Goal: Navigation & Orientation: Understand site structure

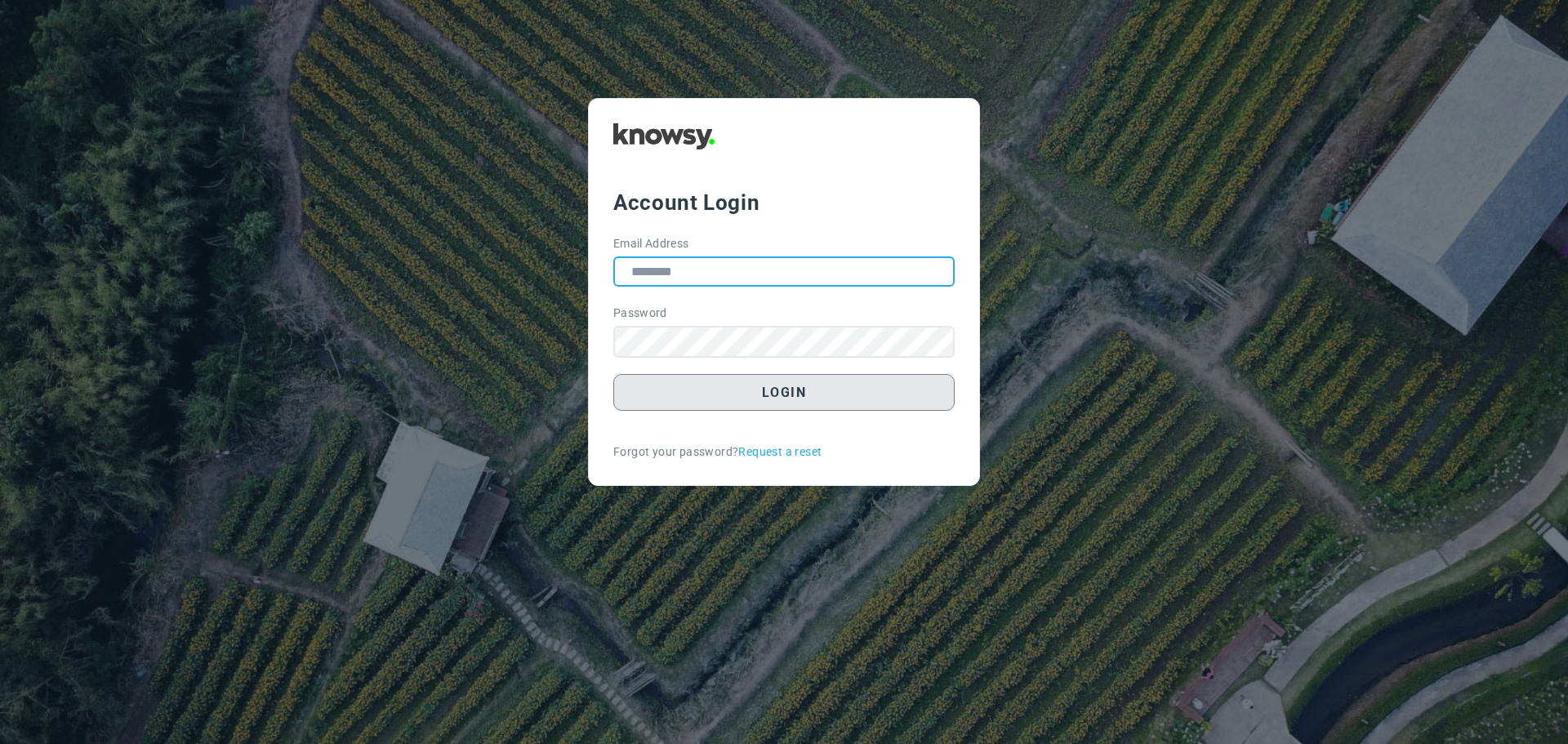
type input "**********"
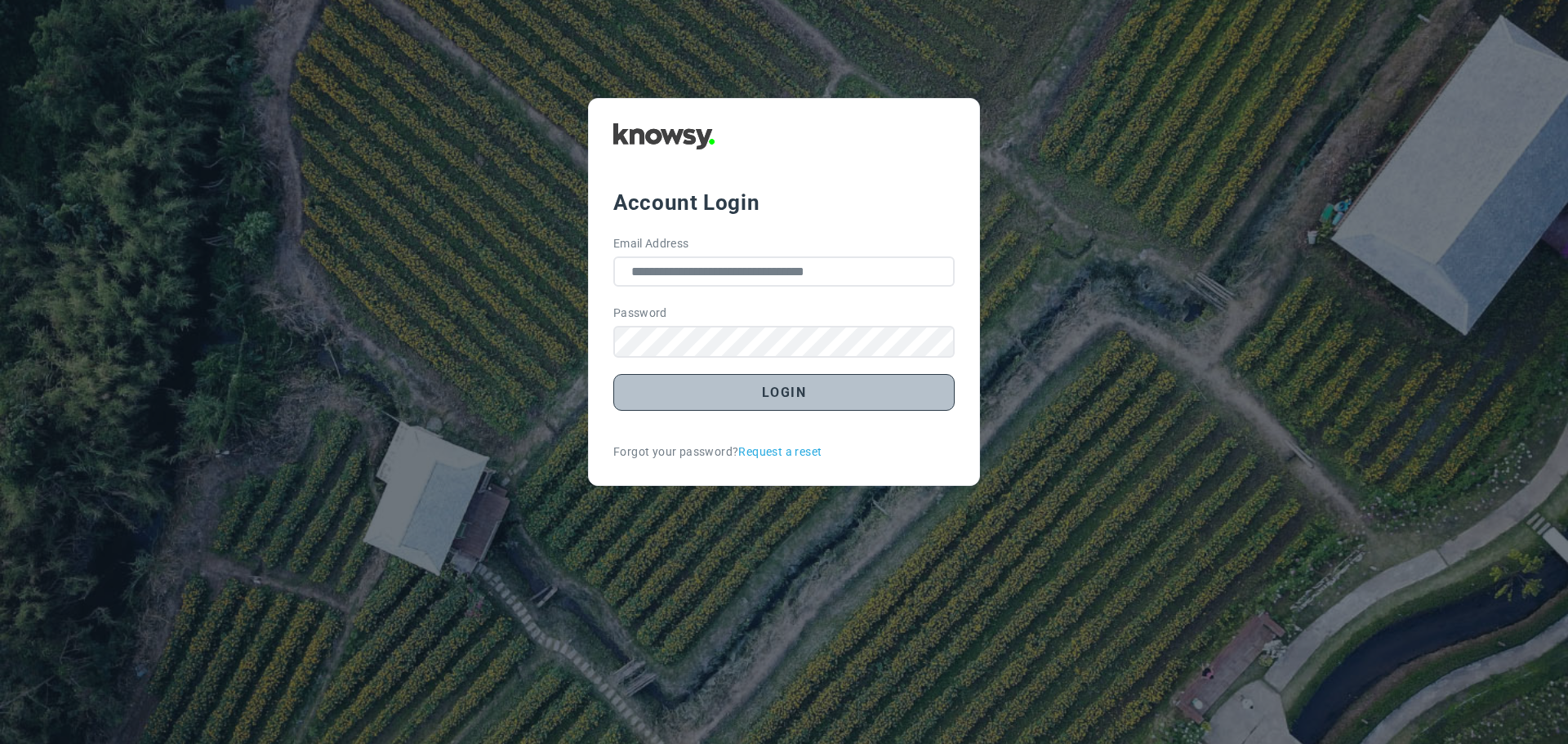
click at [778, 406] on button "Login" at bounding box center [784, 392] width 341 height 37
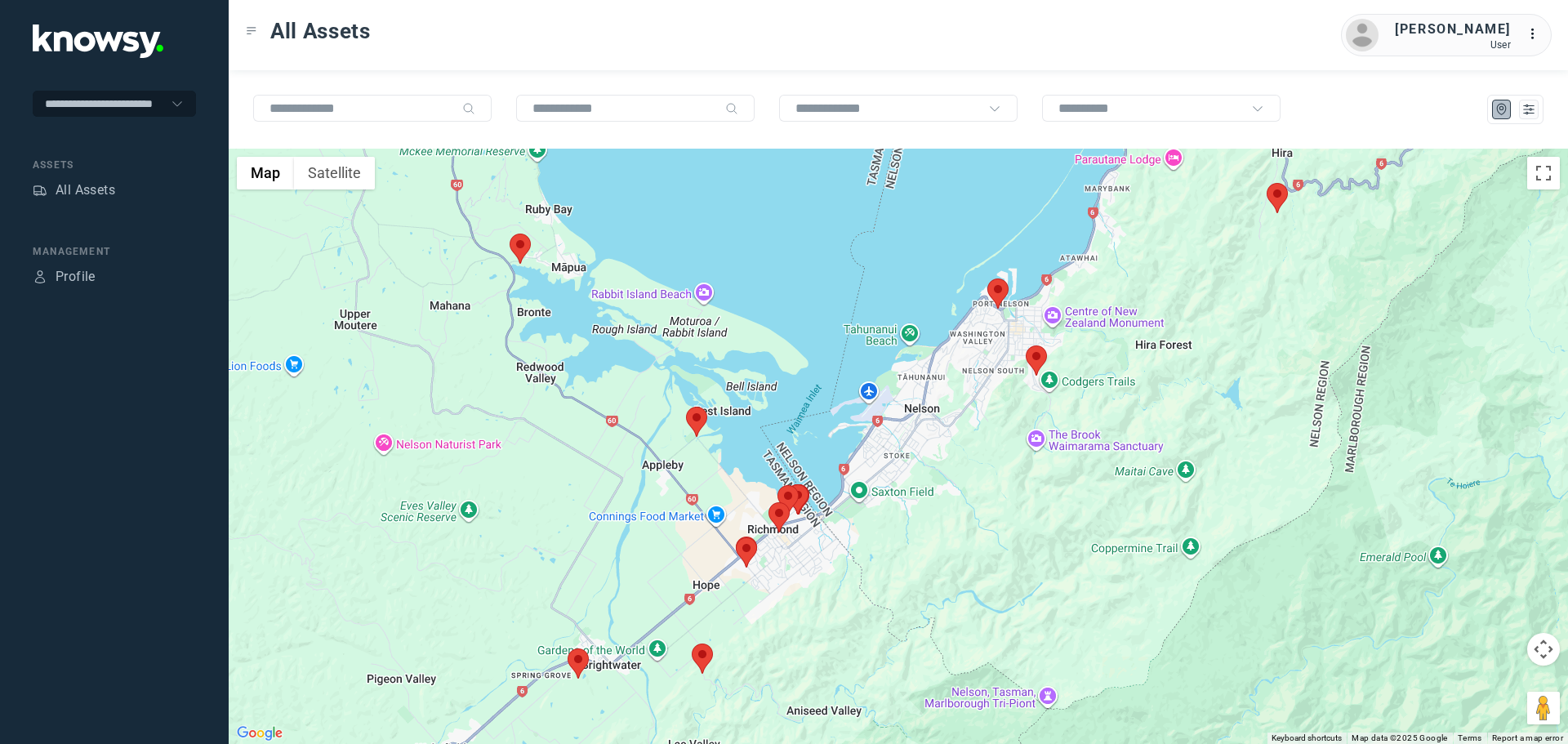
click at [1267, 183] on area at bounding box center [1267, 183] width 0 height 0
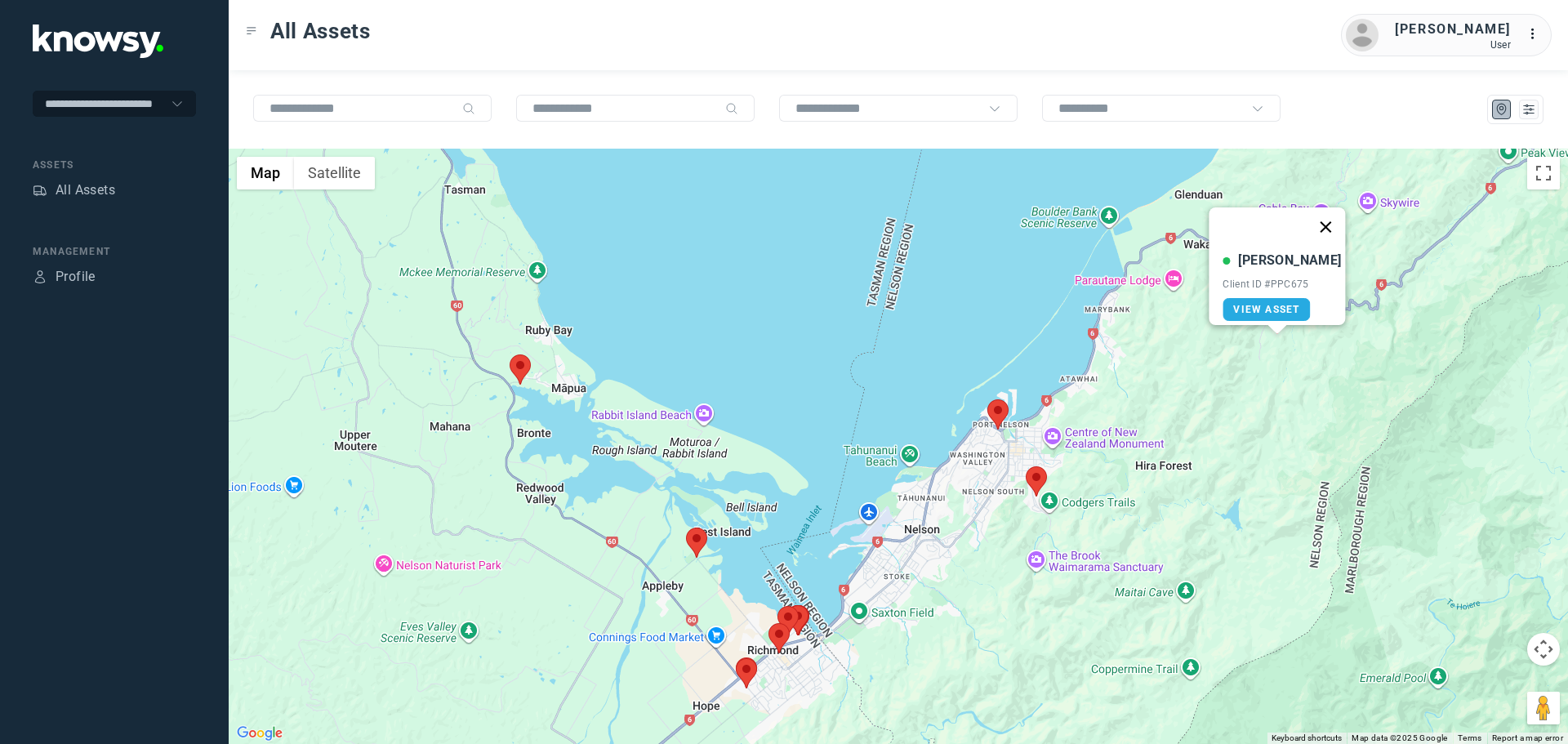
click at [1317, 209] on button "Close" at bounding box center [1326, 226] width 39 height 39
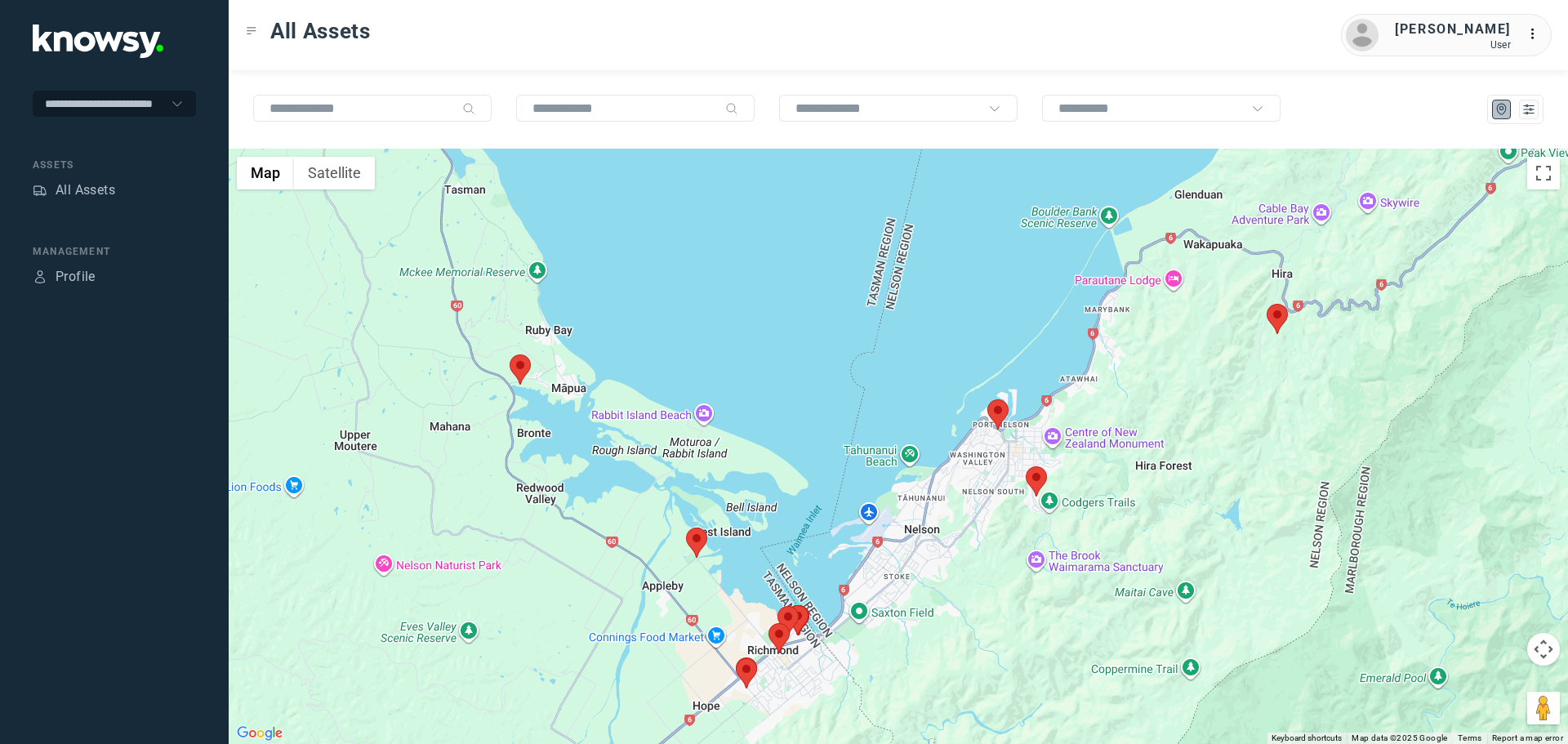
click at [1026, 466] on area at bounding box center [1026, 466] width 0 height 0
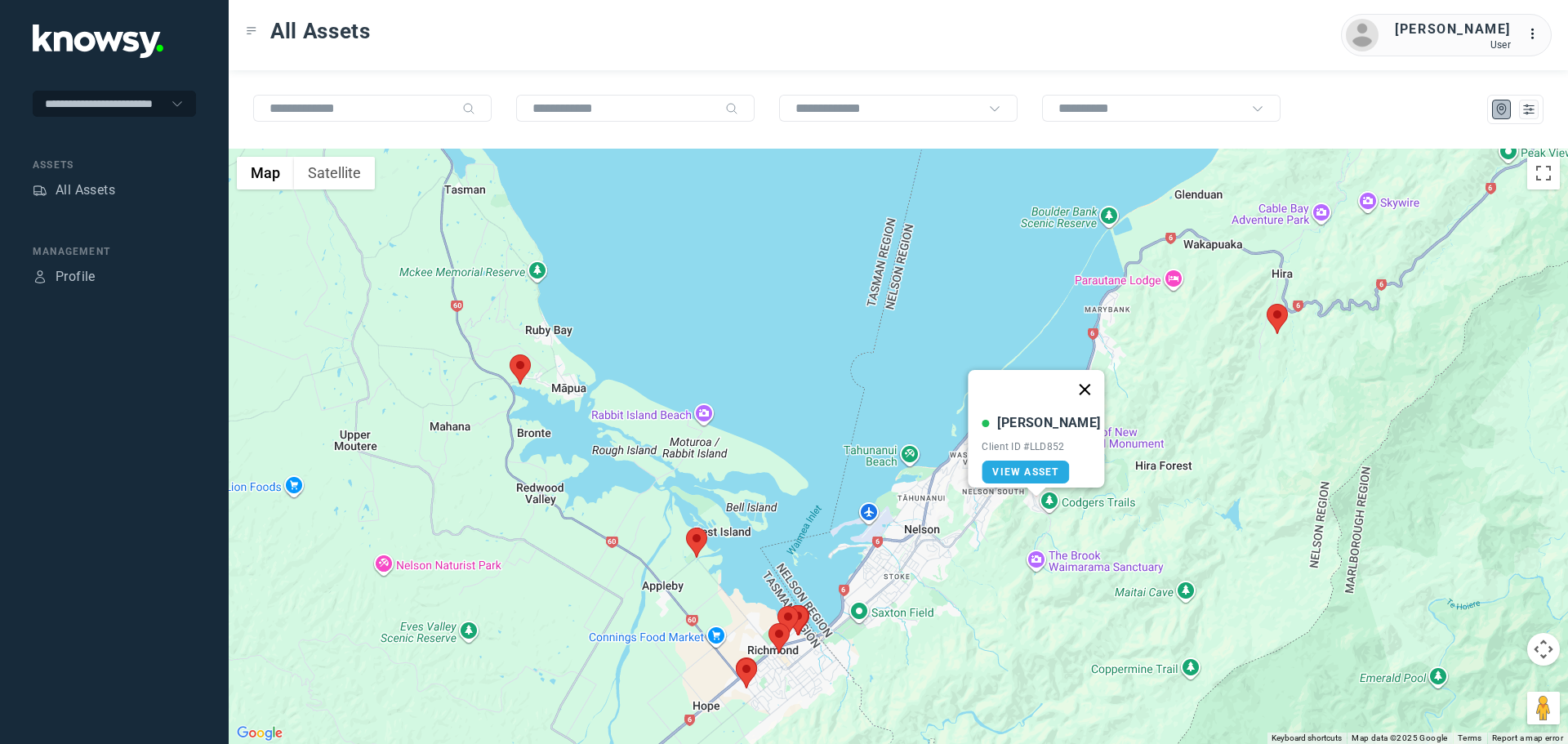
click at [1080, 374] on button "Close" at bounding box center [1085, 389] width 39 height 39
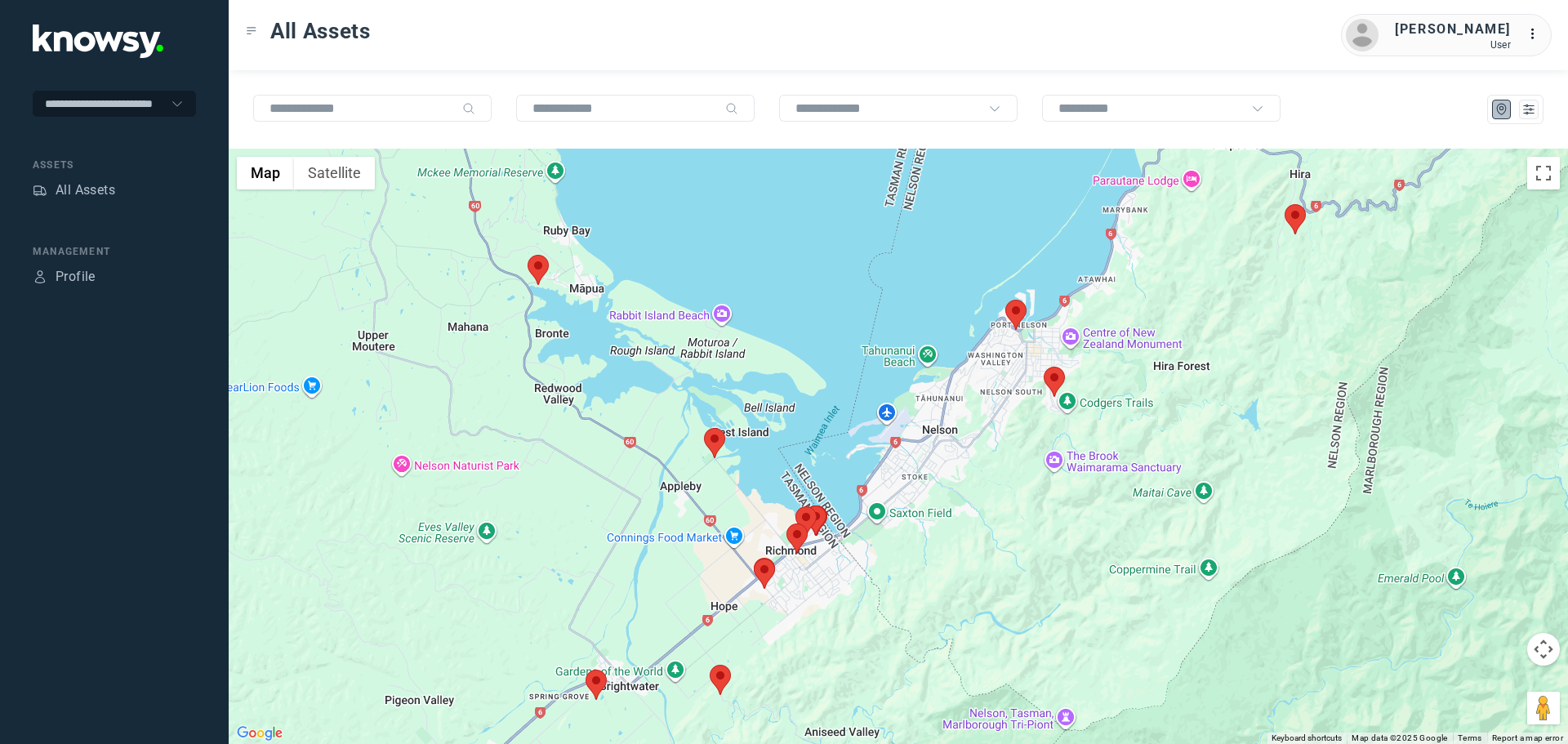
drag, startPoint x: 838, startPoint y: 564, endPoint x: 886, endPoint y: 454, distance: 120.0
click at [884, 457] on div at bounding box center [899, 446] width 1340 height 595
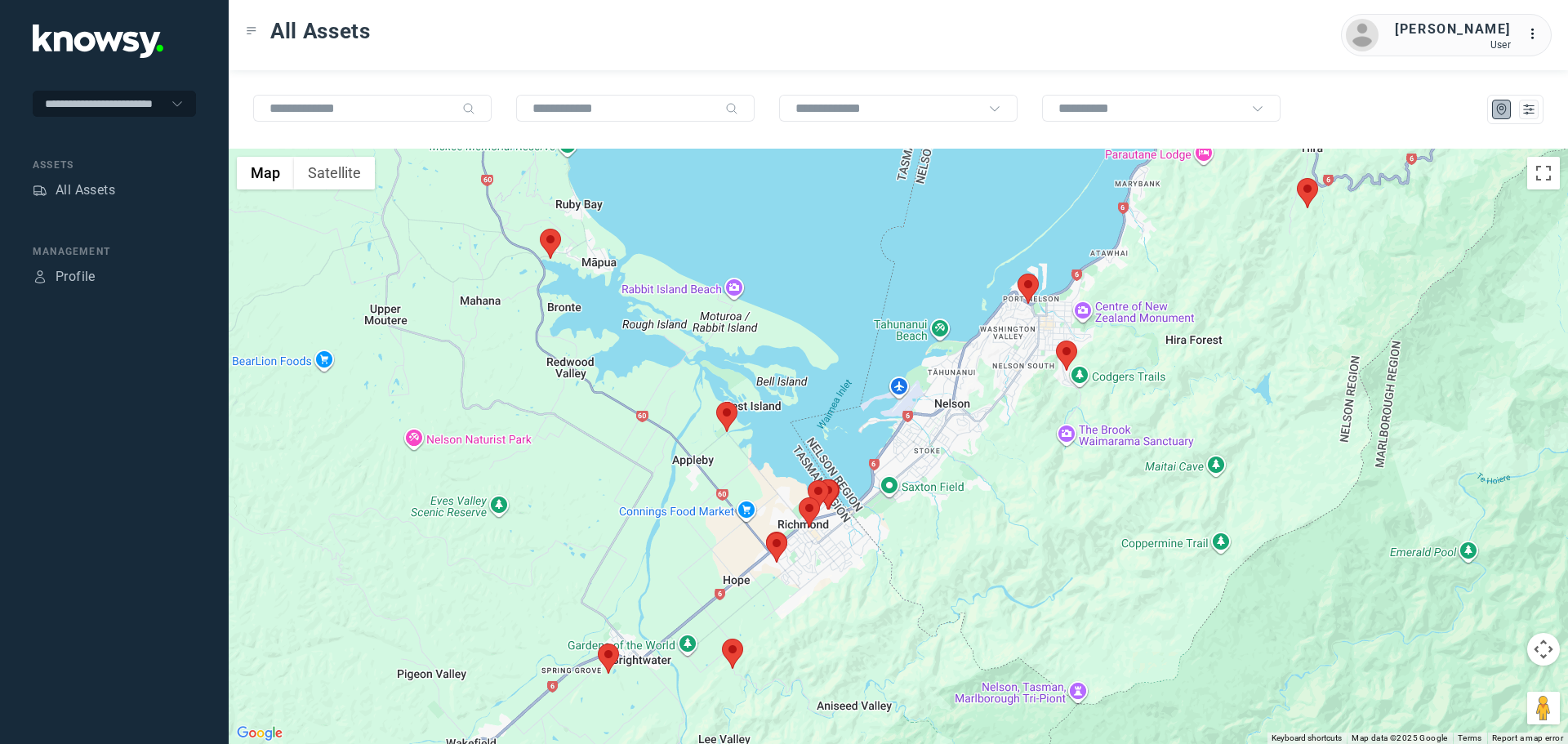
click at [540, 229] on area at bounding box center [540, 229] width 0 height 0
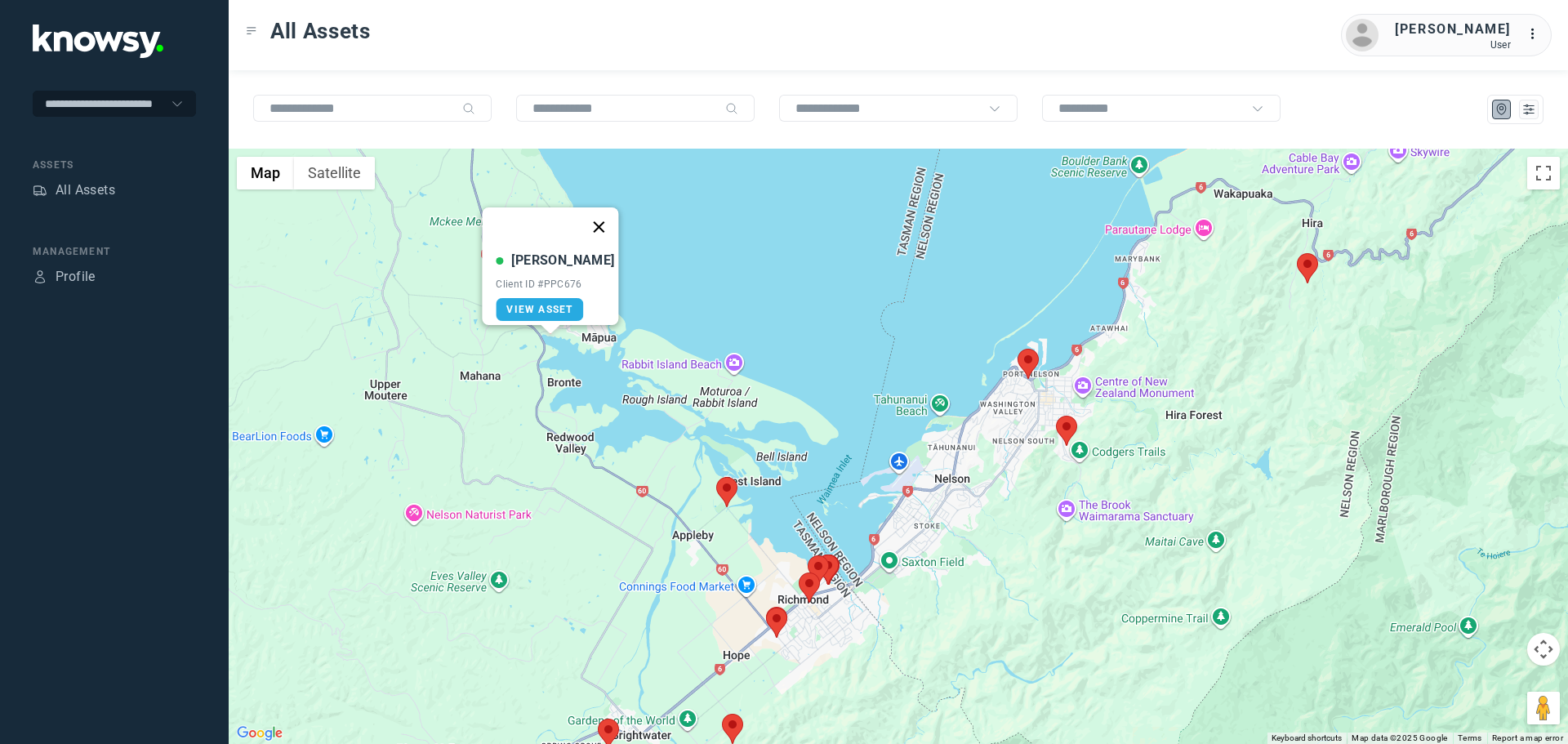
click at [593, 221] on button "Close" at bounding box center [599, 226] width 39 height 39
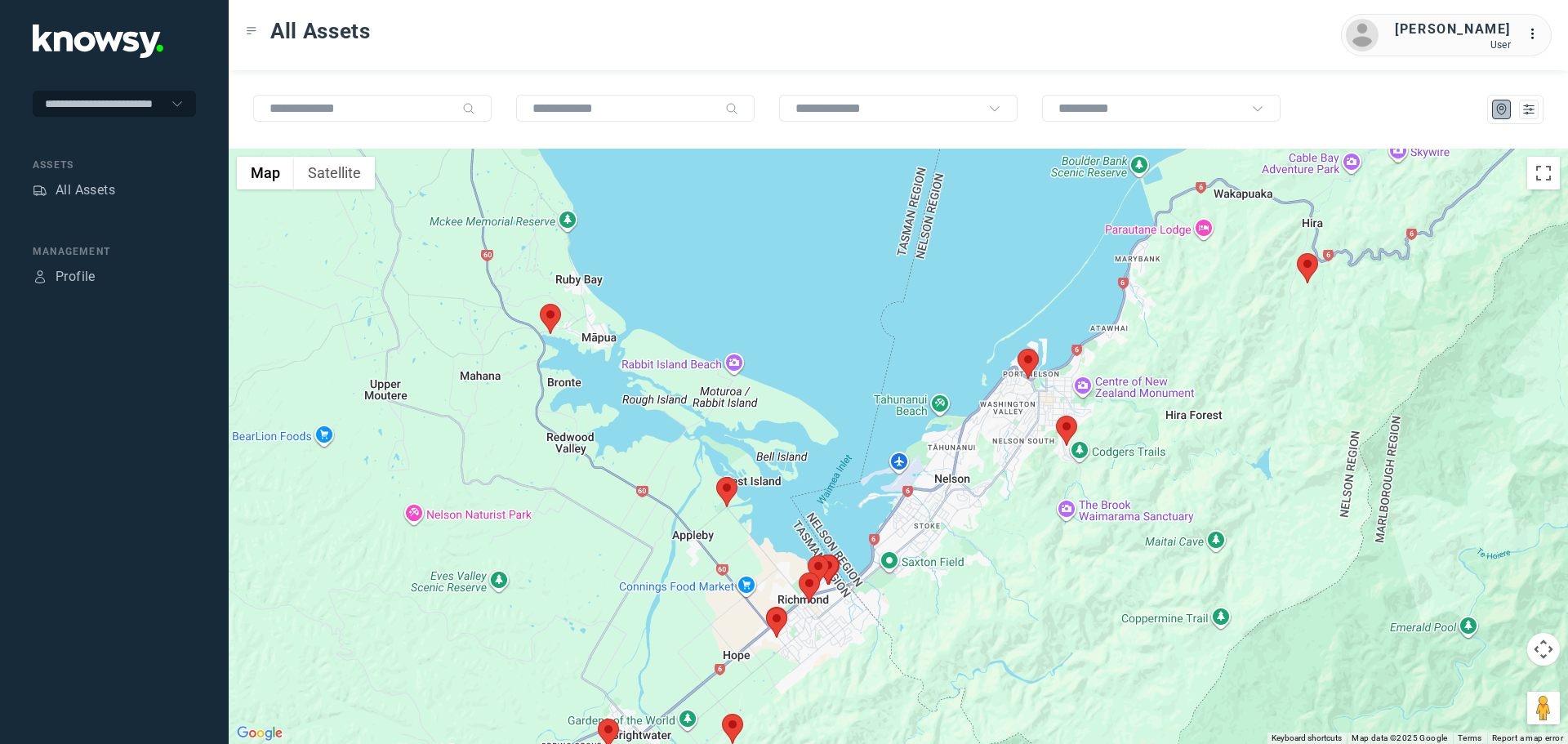
drag, startPoint x: 634, startPoint y: 486, endPoint x: 612, endPoint y: 338, distance: 149.6
click at [609, 363] on div "To navigate, press the arrow keys." at bounding box center [899, 446] width 1340 height 595
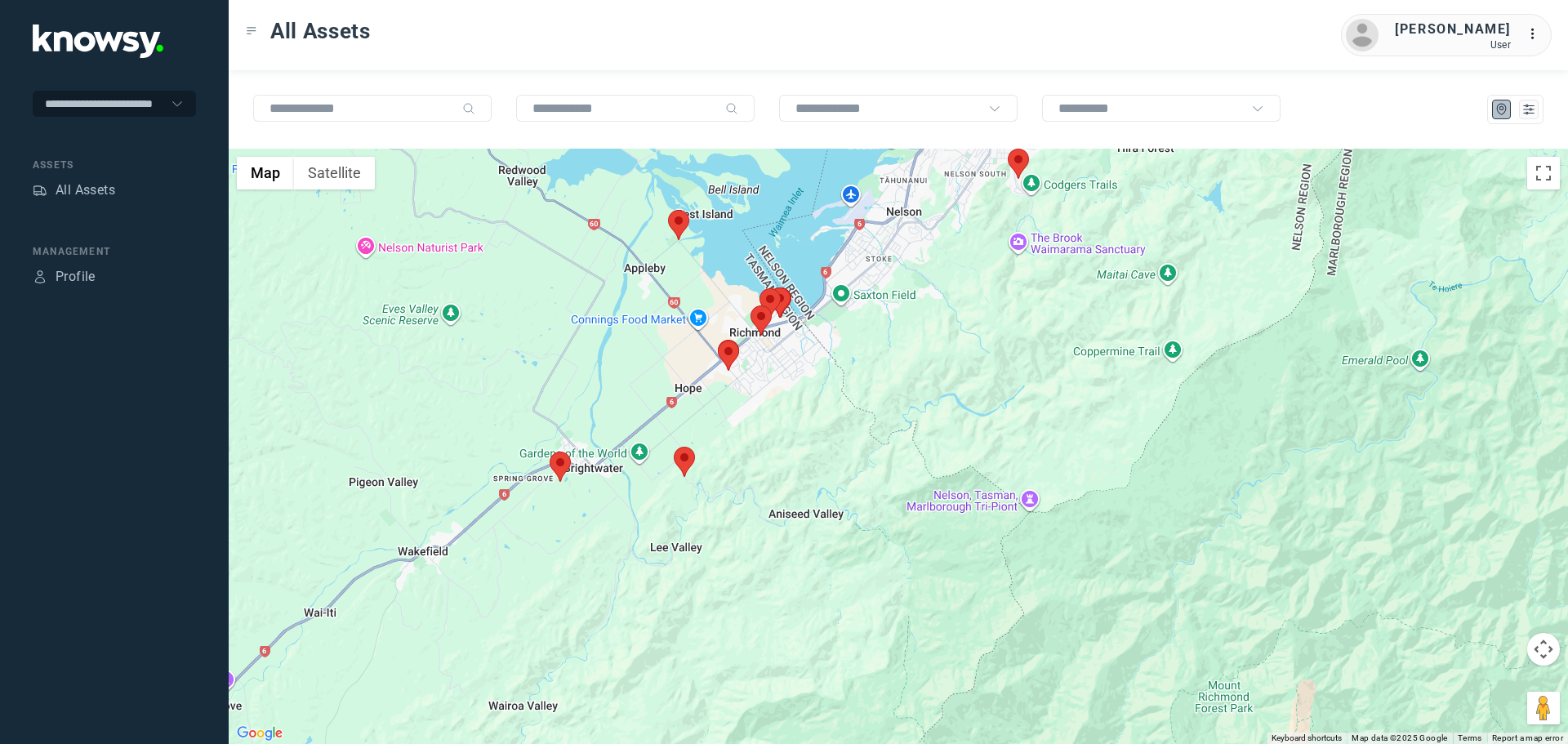
click at [550, 452] on area at bounding box center [550, 452] width 0 height 0
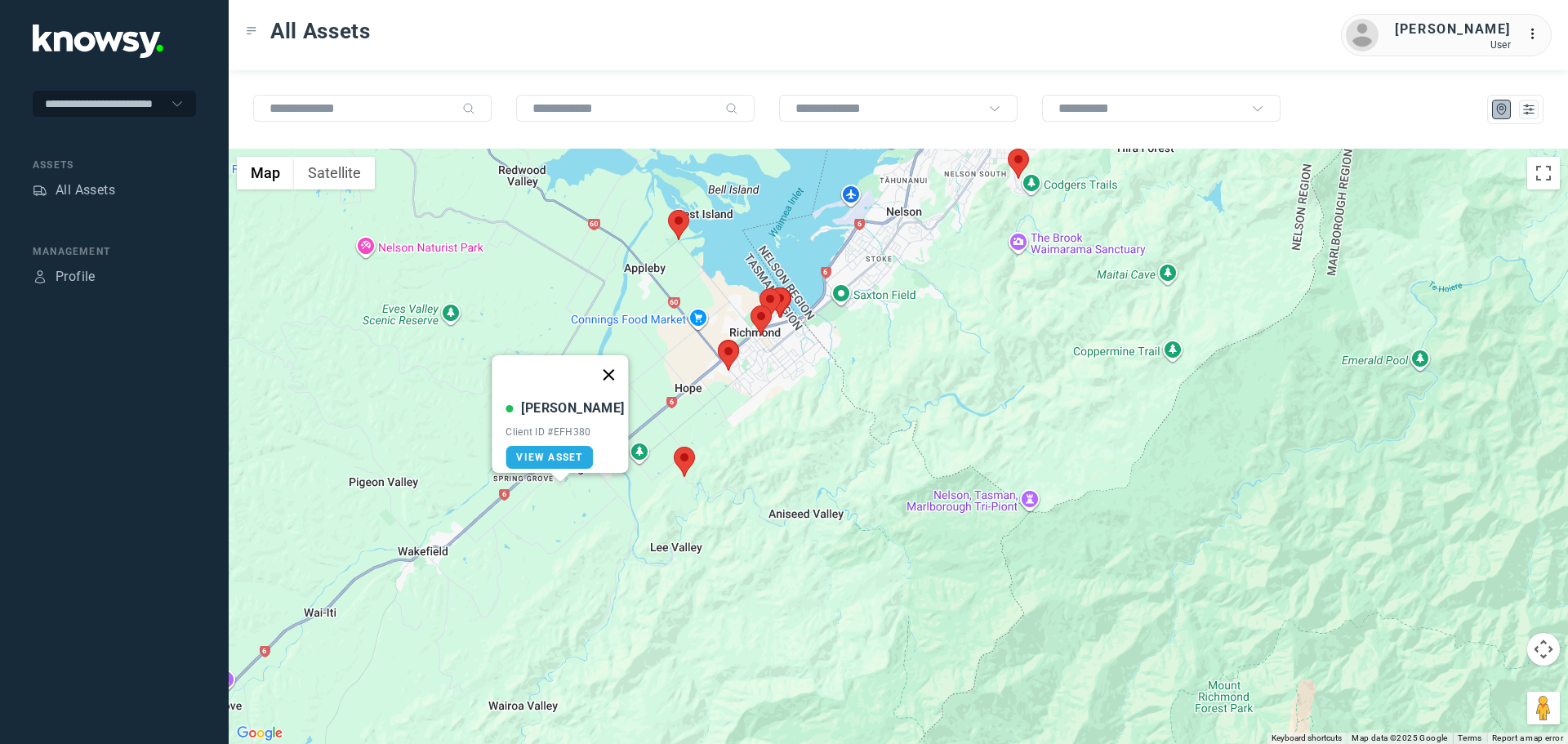
click at [598, 365] on button "Close" at bounding box center [609, 374] width 39 height 39
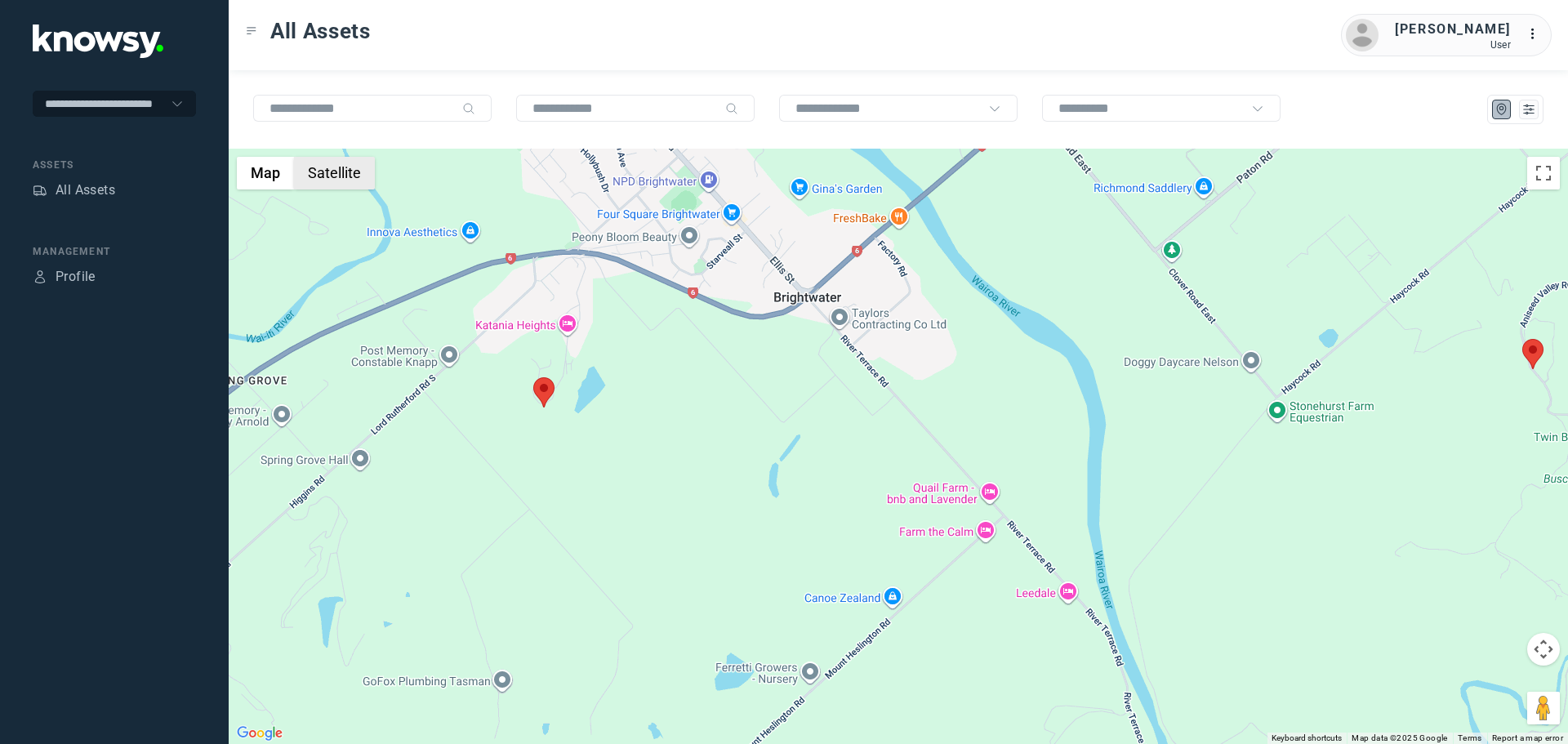
click at [332, 170] on button "Satellite" at bounding box center [334, 172] width 81 height 32
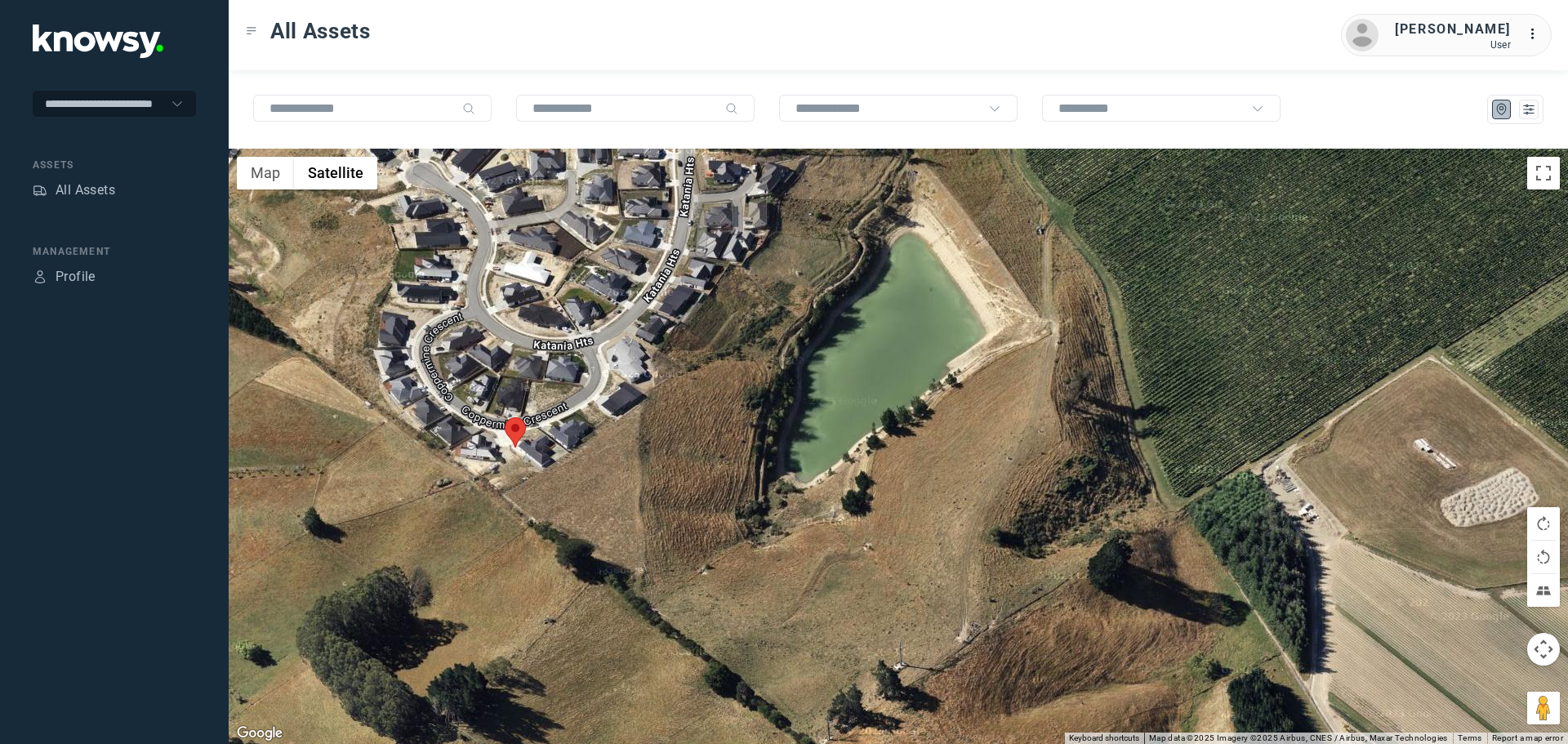
drag, startPoint x: 543, startPoint y: 475, endPoint x: 654, endPoint y: 474, distance: 111.0
click at [654, 474] on div at bounding box center [899, 446] width 1340 height 595
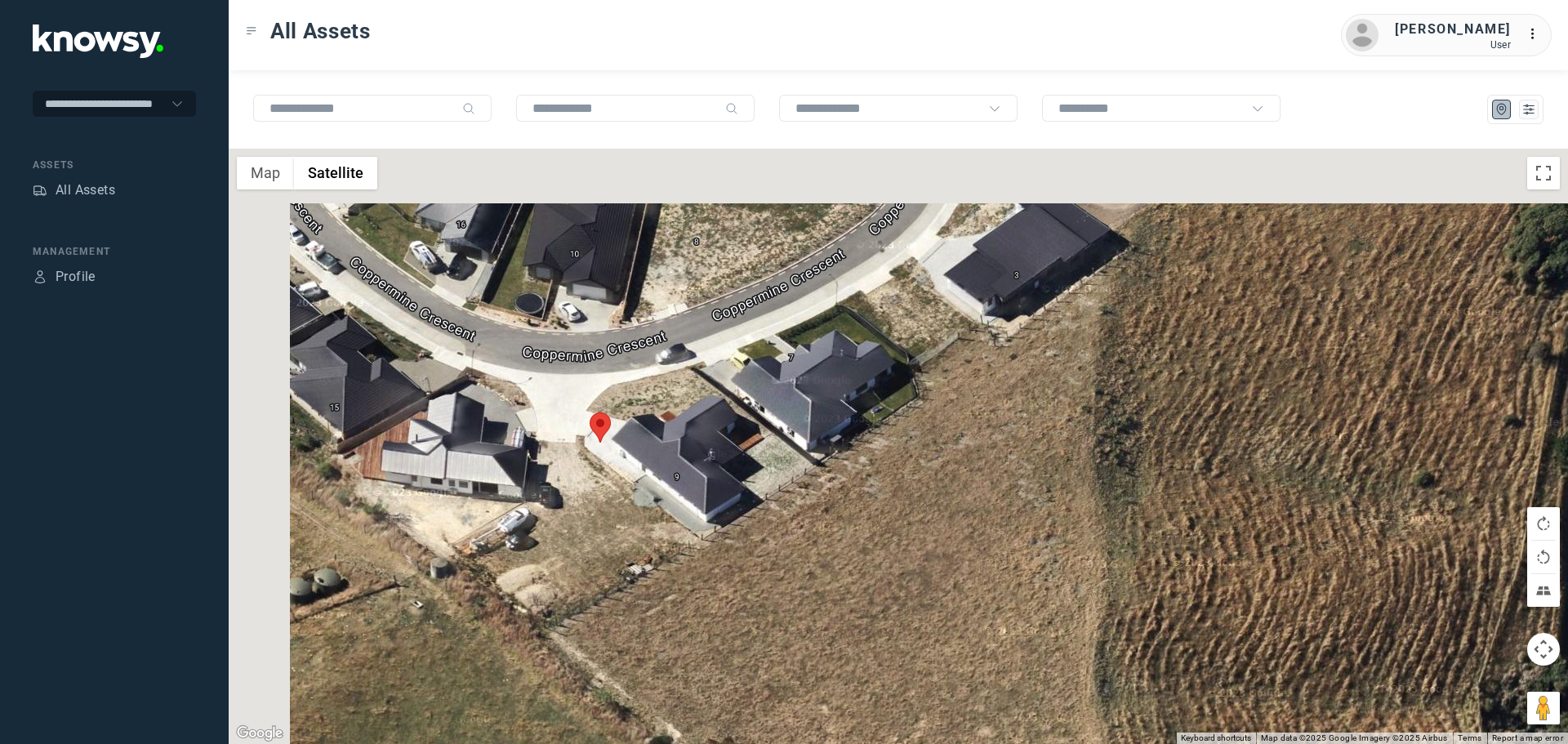
drag, startPoint x: 563, startPoint y: 419, endPoint x: 654, endPoint y: 492, distance: 116.7
click at [654, 492] on div at bounding box center [899, 446] width 1340 height 595
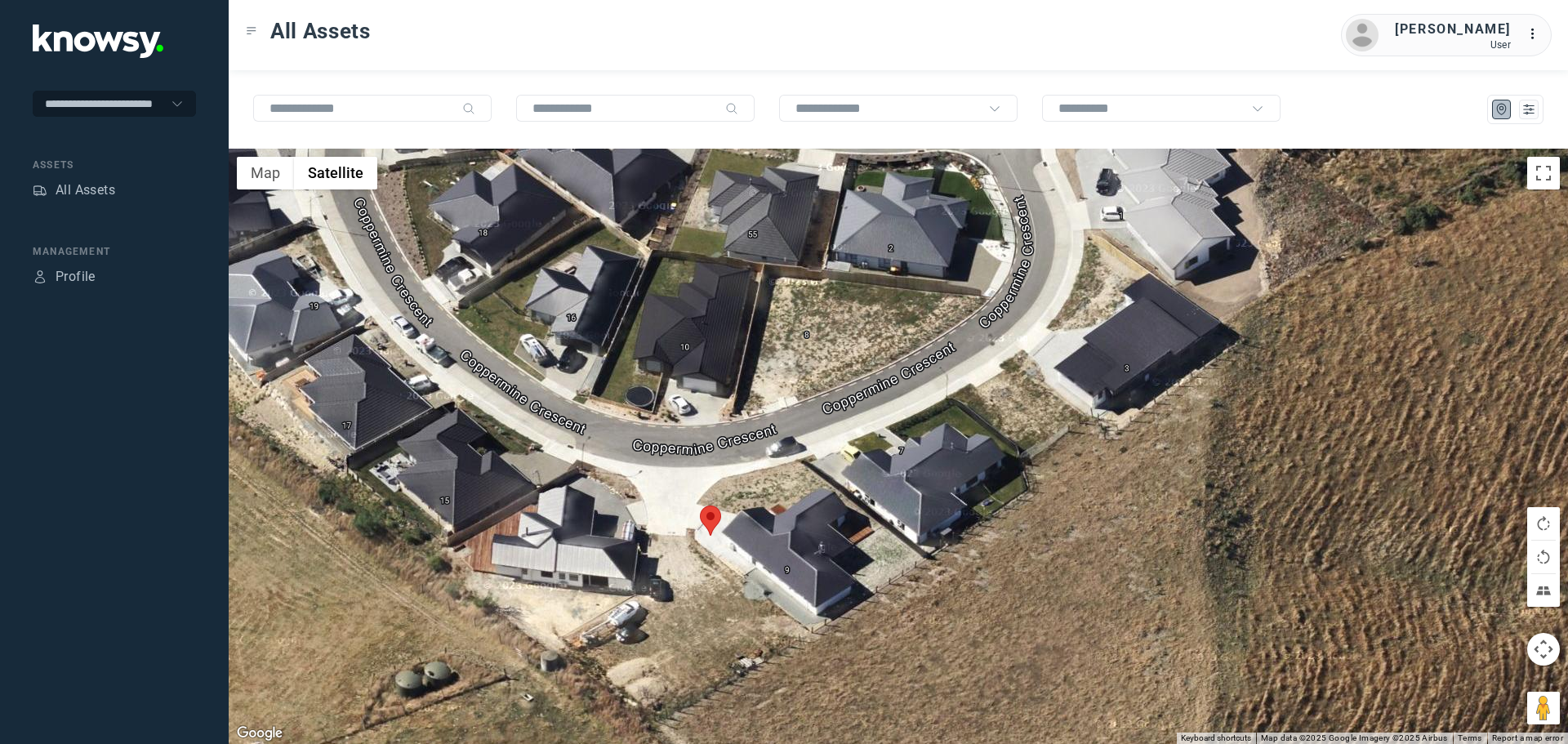
drag, startPoint x: 664, startPoint y: 386, endPoint x: 719, endPoint y: 524, distance: 148.6
click at [719, 524] on div at bounding box center [899, 446] width 1340 height 595
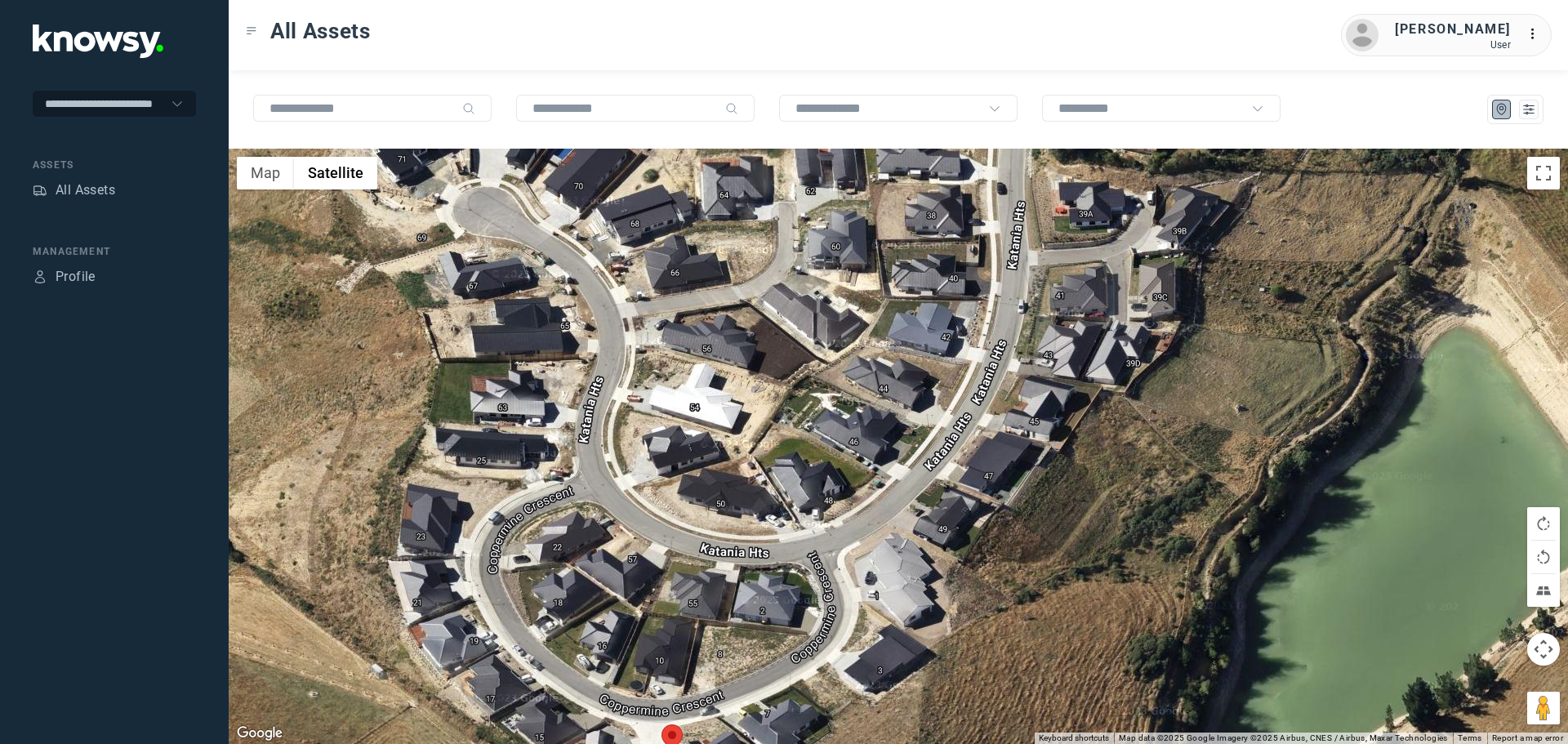
drag, startPoint x: 858, startPoint y: 394, endPoint x: 794, endPoint y: 574, distance: 191.0
click at [794, 574] on div at bounding box center [899, 446] width 1340 height 595
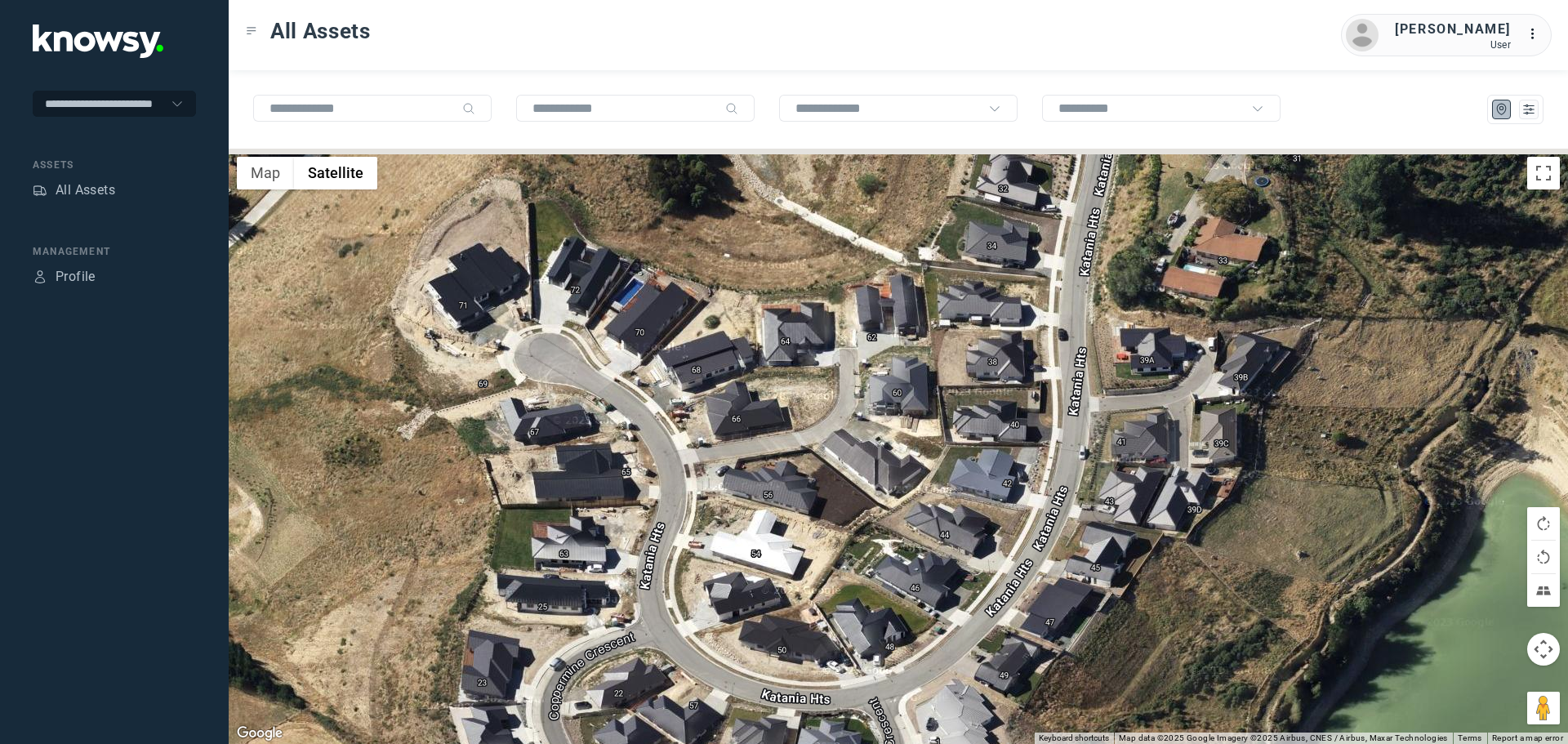
drag, startPoint x: 722, startPoint y: 343, endPoint x: 785, endPoint y: 495, distance: 164.5
click at [785, 495] on div at bounding box center [899, 446] width 1340 height 595
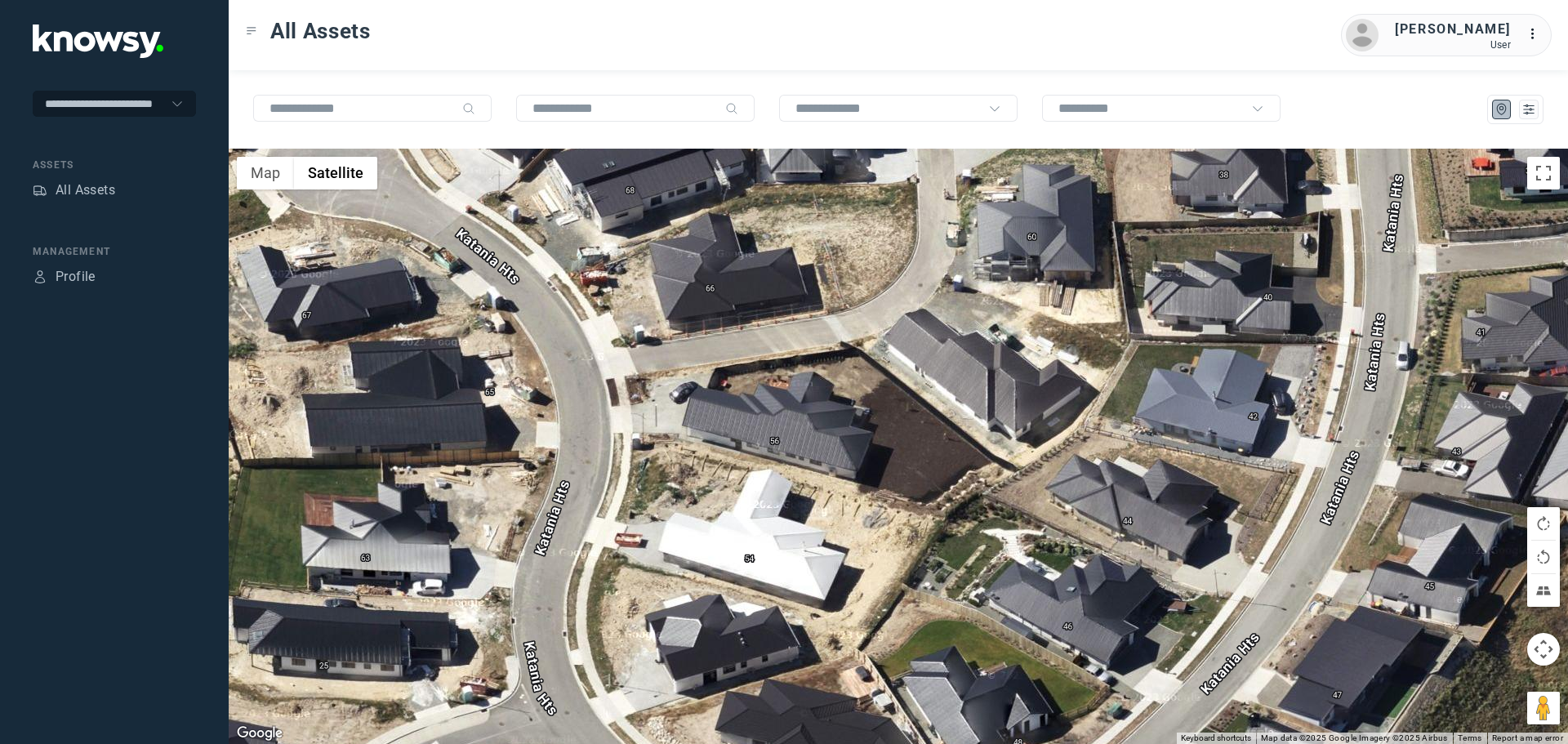
drag, startPoint x: 856, startPoint y: 553, endPoint x: 839, endPoint y: 461, distance: 93.6
click at [839, 461] on div at bounding box center [899, 446] width 1340 height 595
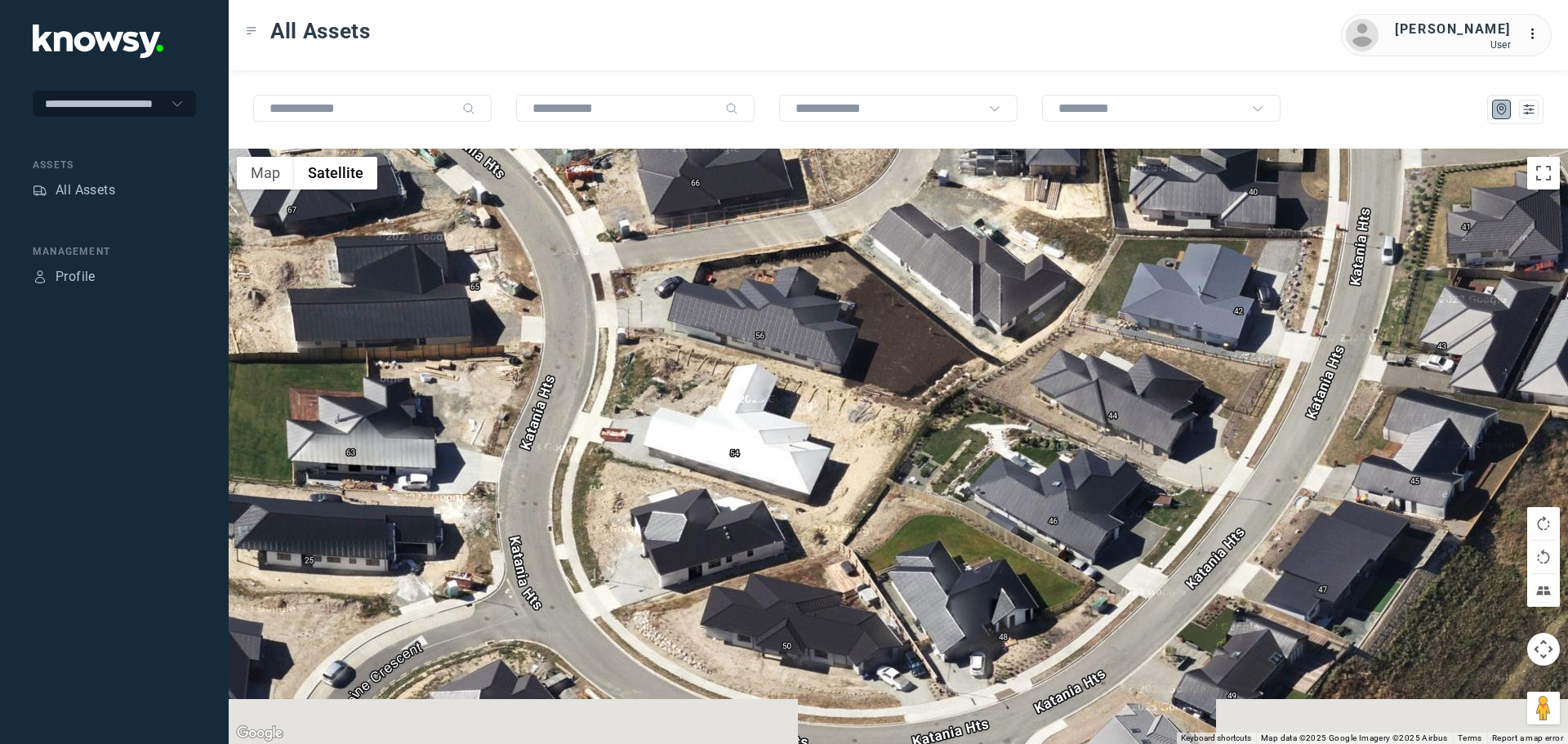
drag, startPoint x: 909, startPoint y: 524, endPoint x: 891, endPoint y: 357, distance: 168.0
click at [891, 358] on div at bounding box center [899, 446] width 1340 height 595
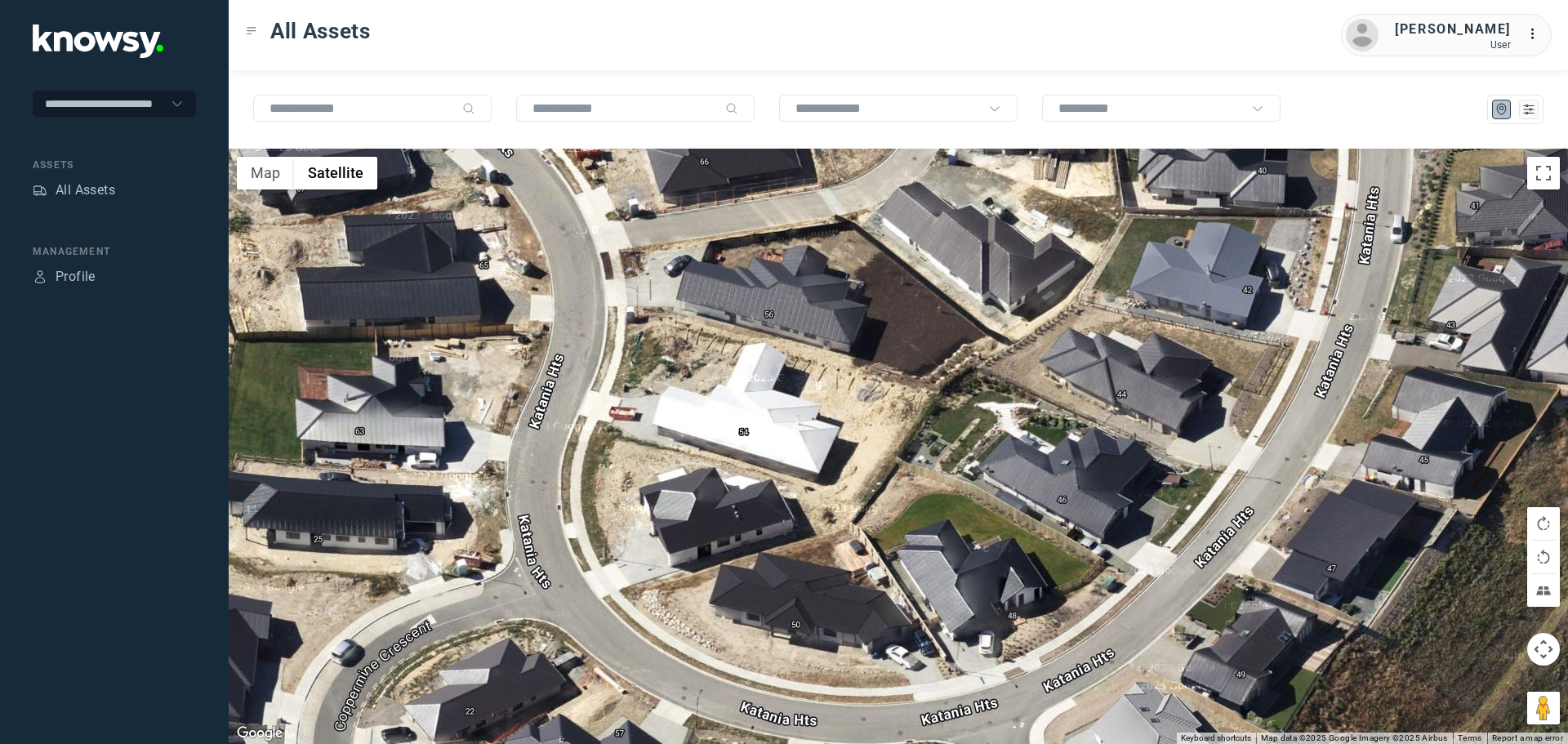
drag, startPoint x: 890, startPoint y: 300, endPoint x: 903, endPoint y: 424, distance: 124.7
click at [903, 424] on div at bounding box center [899, 446] width 1340 height 595
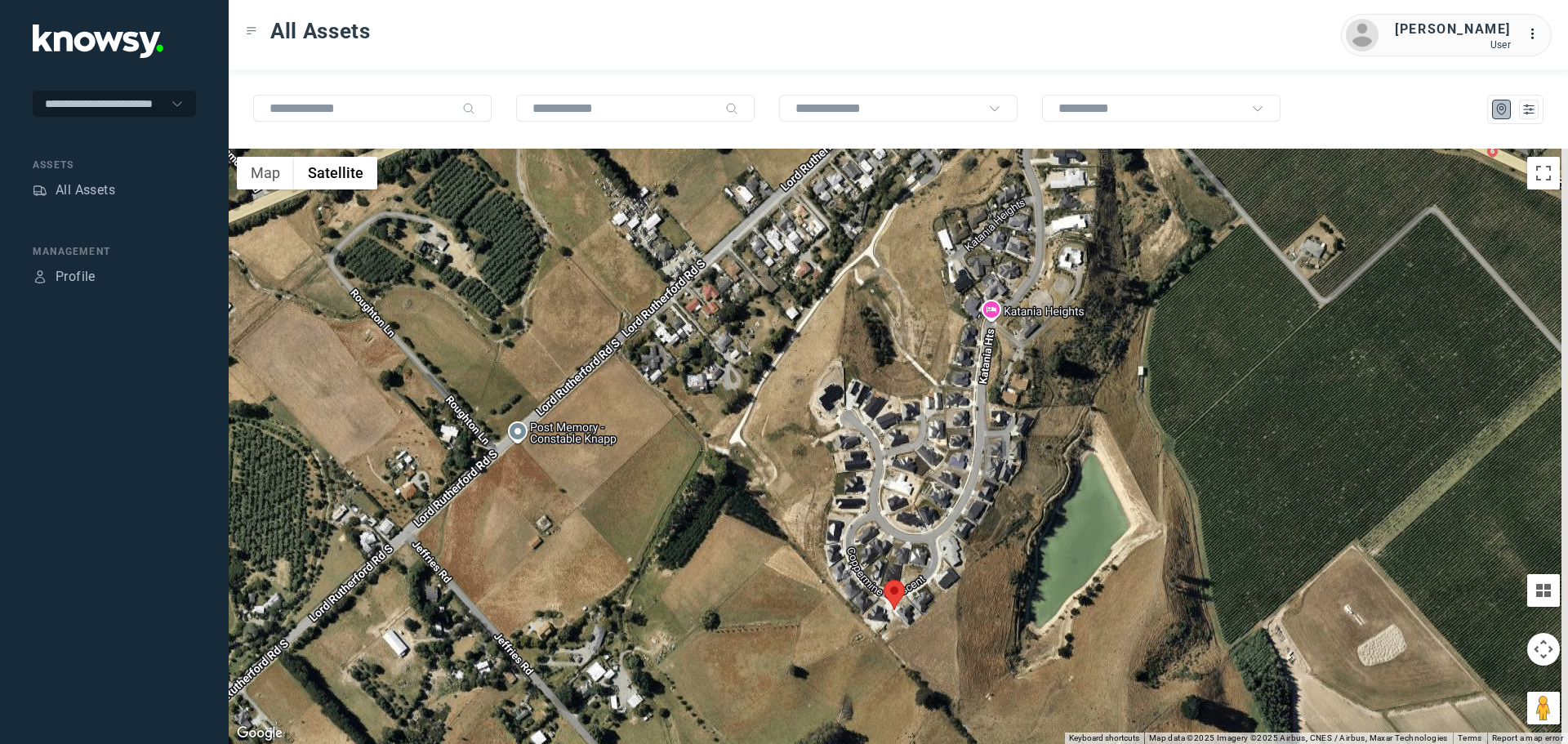
drag, startPoint x: 1001, startPoint y: 303, endPoint x: 834, endPoint y: 413, distance: 200.0
click at [834, 413] on div at bounding box center [899, 446] width 1340 height 595
